Goal: Task Accomplishment & Management: Complete application form

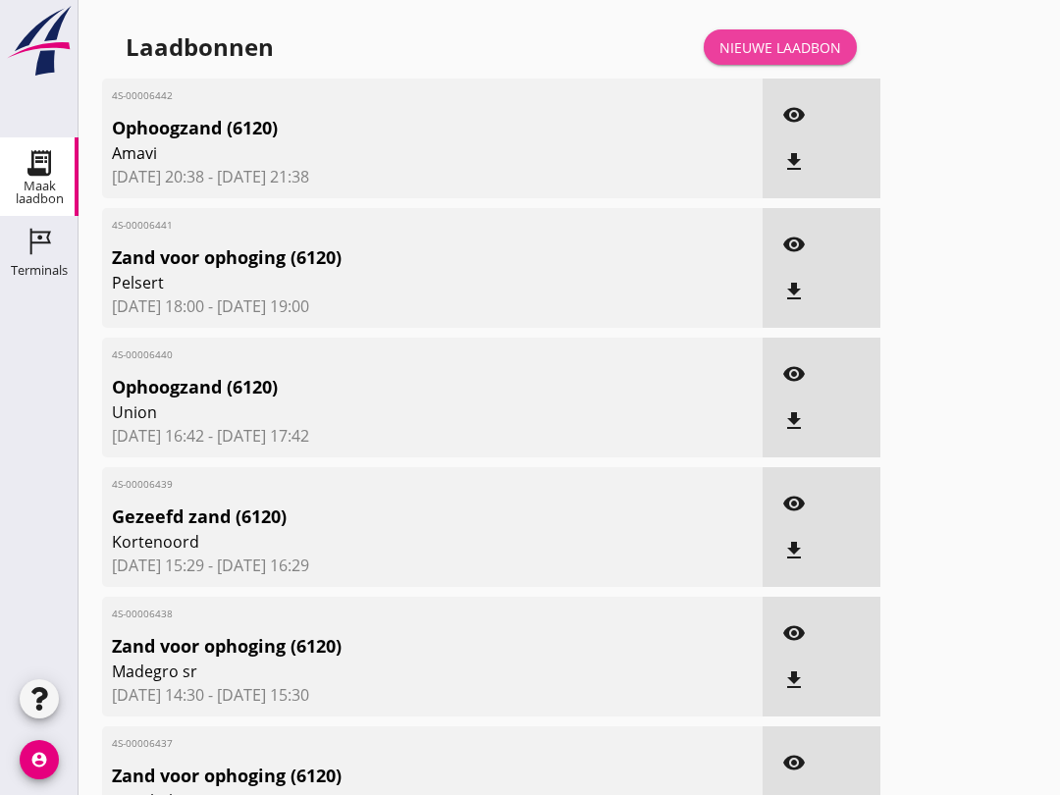
click at [804, 54] on link "Nieuwe laadbon" at bounding box center [780, 46] width 153 height 35
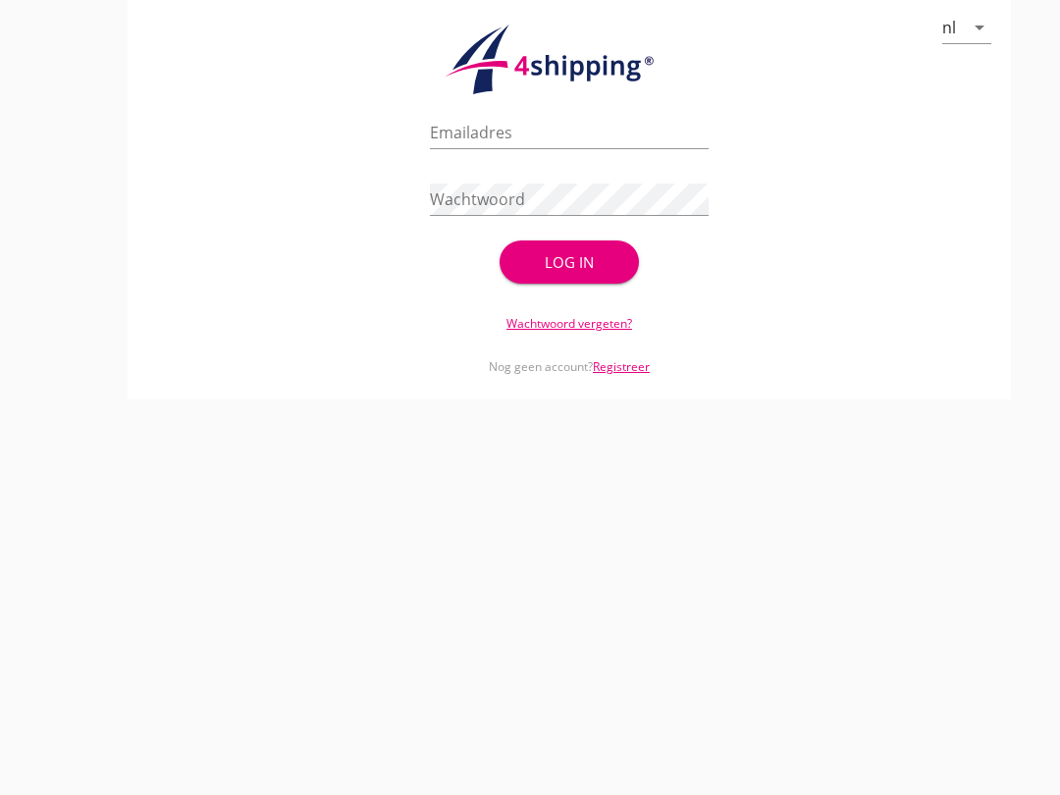
click at [587, 137] on input "Emailadres" at bounding box center [569, 132] width 279 height 31
type input "[EMAIL_ADDRESS][DOMAIN_NAME]"
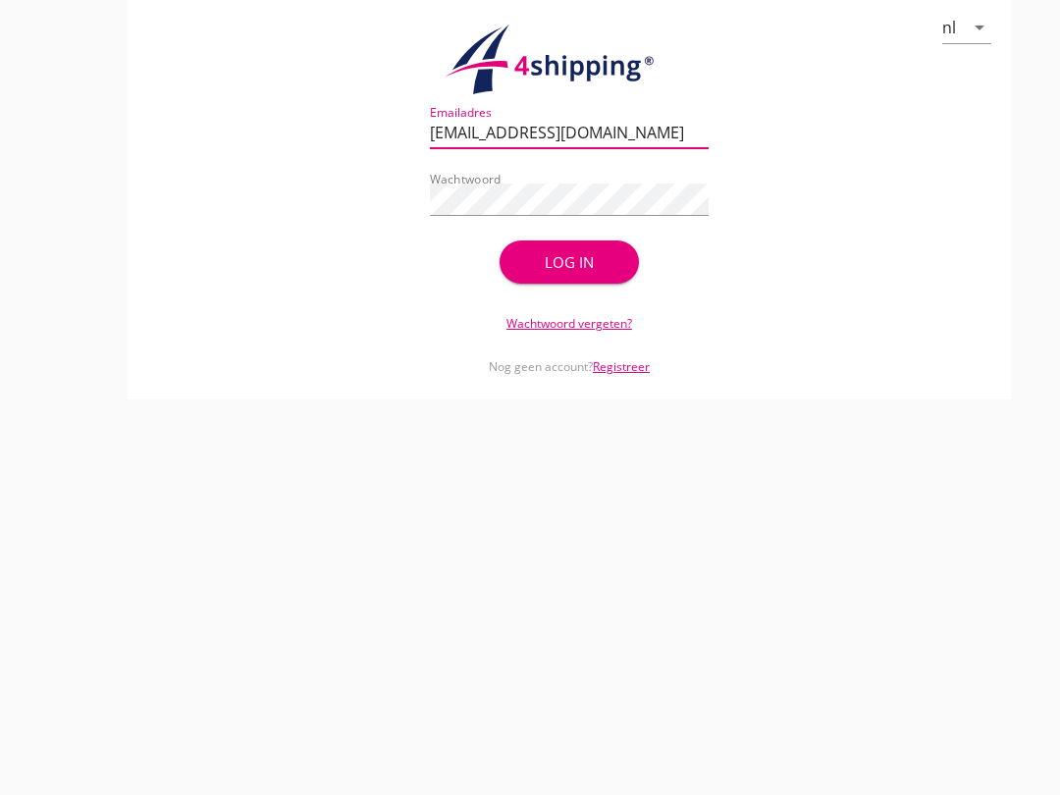
click at [600, 274] on div "Log in" at bounding box center [569, 262] width 77 height 23
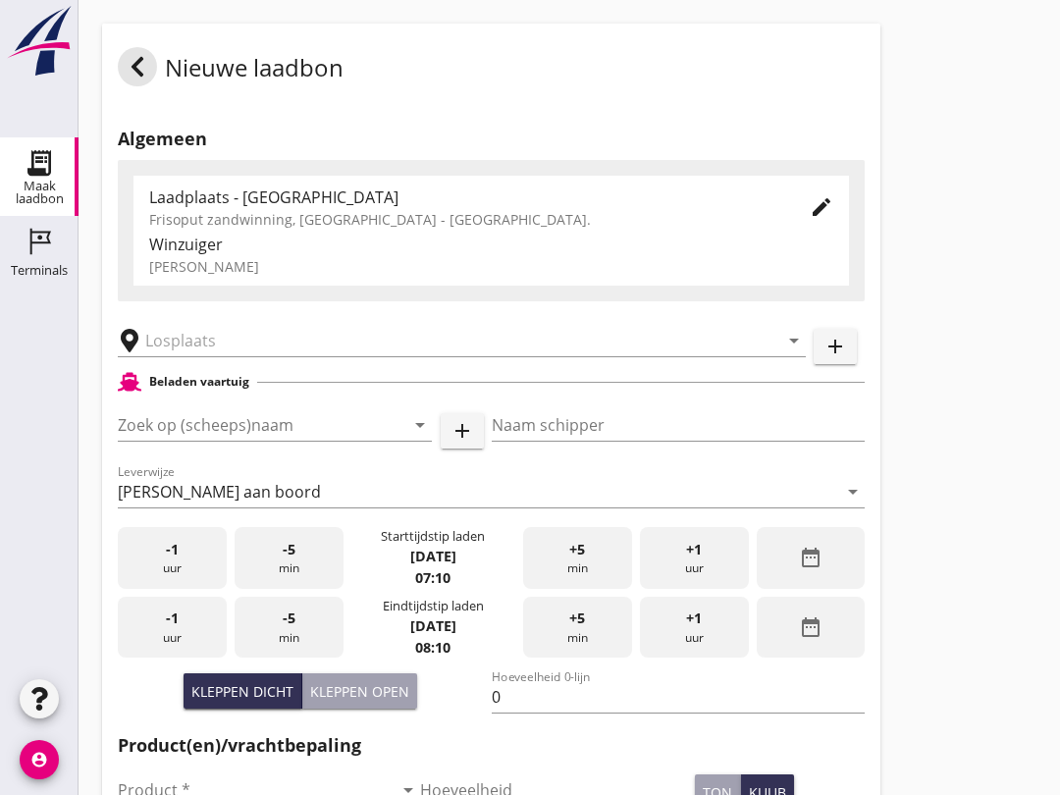
click at [153, 429] on input "Zoek op (scheeps)naam" at bounding box center [247, 424] width 259 height 31
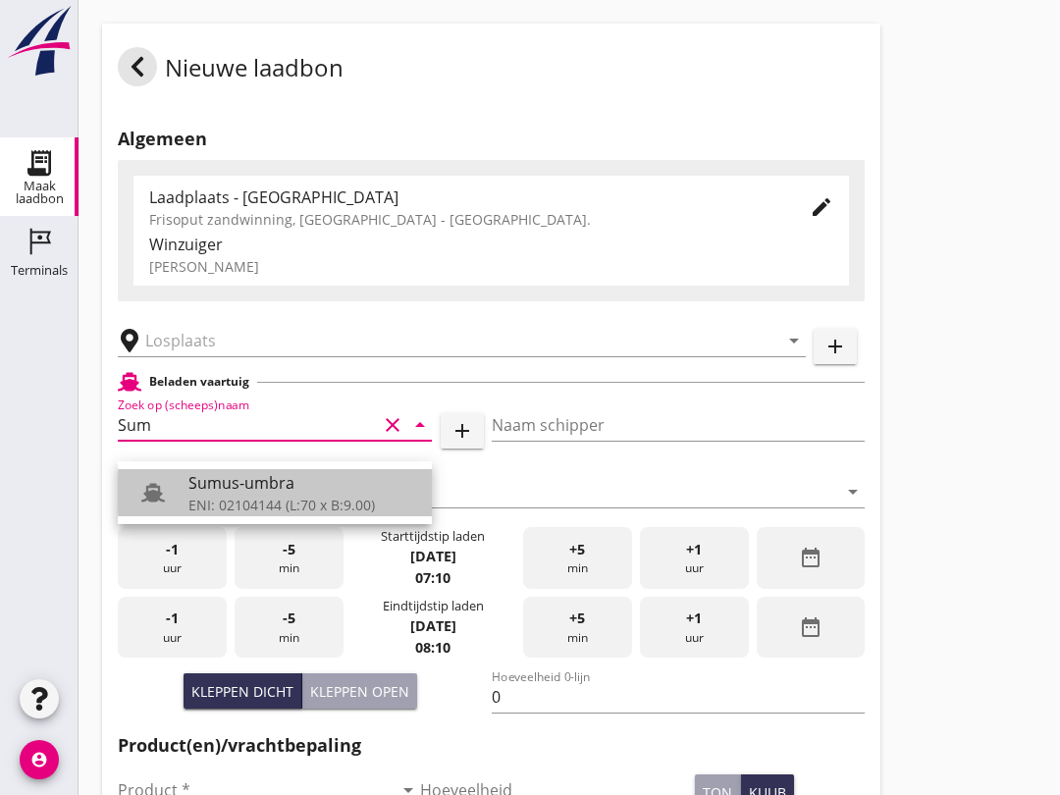
click at [295, 485] on div "Sumus-umbra" at bounding box center [302, 483] width 228 height 24
type input "Sumus-umbra"
type input "Hein"
type input "600"
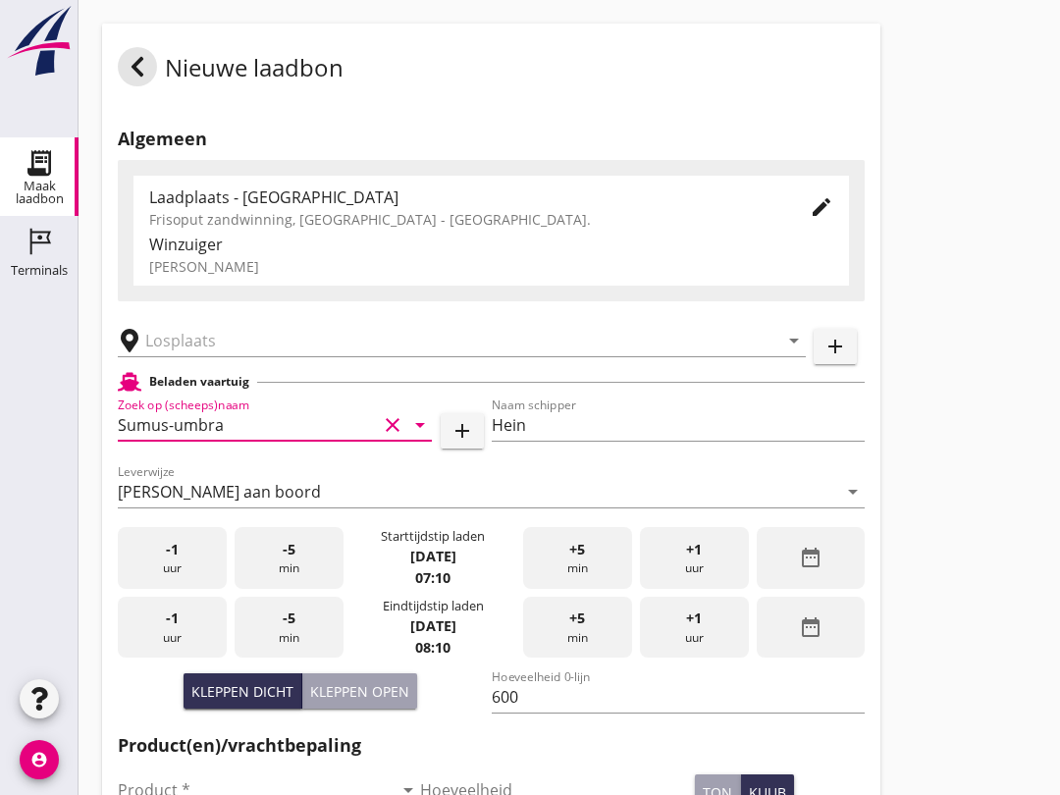
click at [190, 355] on input "text" at bounding box center [448, 340] width 606 height 31
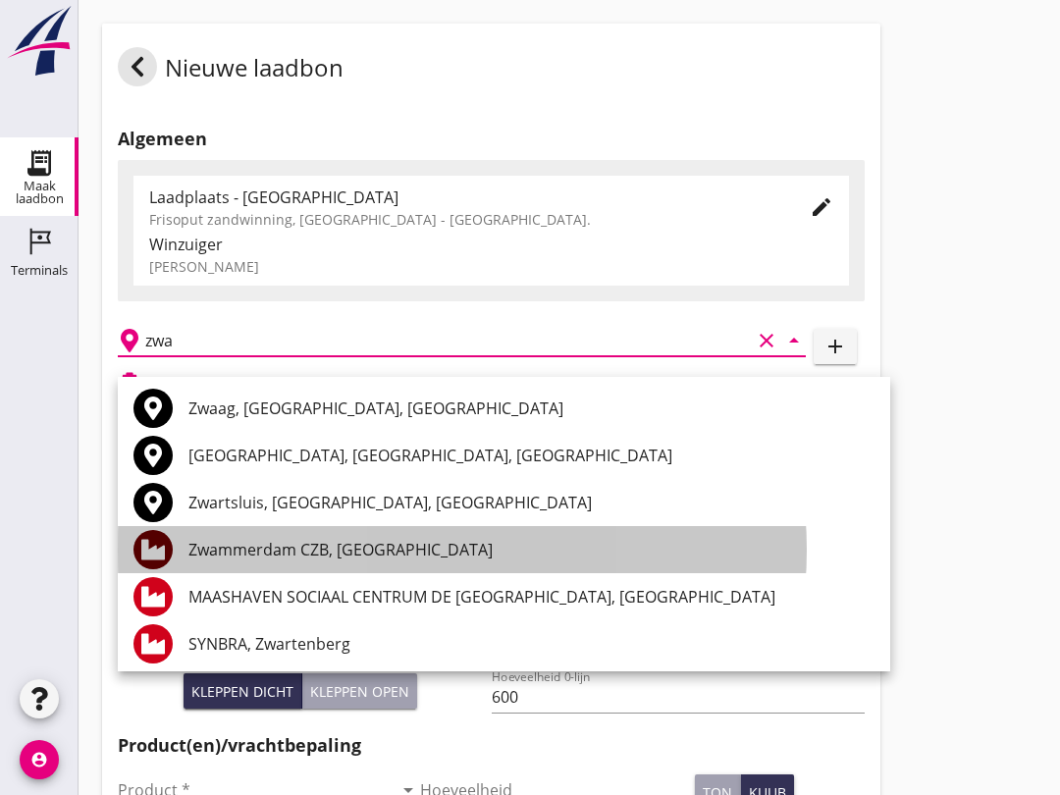
click at [447, 541] on div "Zwammerdam CZB, [GEOGRAPHIC_DATA]" at bounding box center [531, 550] width 686 height 24
type input "Zwammerdam CZB, [GEOGRAPHIC_DATA]"
